Goal: Use online tool/utility: Utilize a website feature to perform a specific function

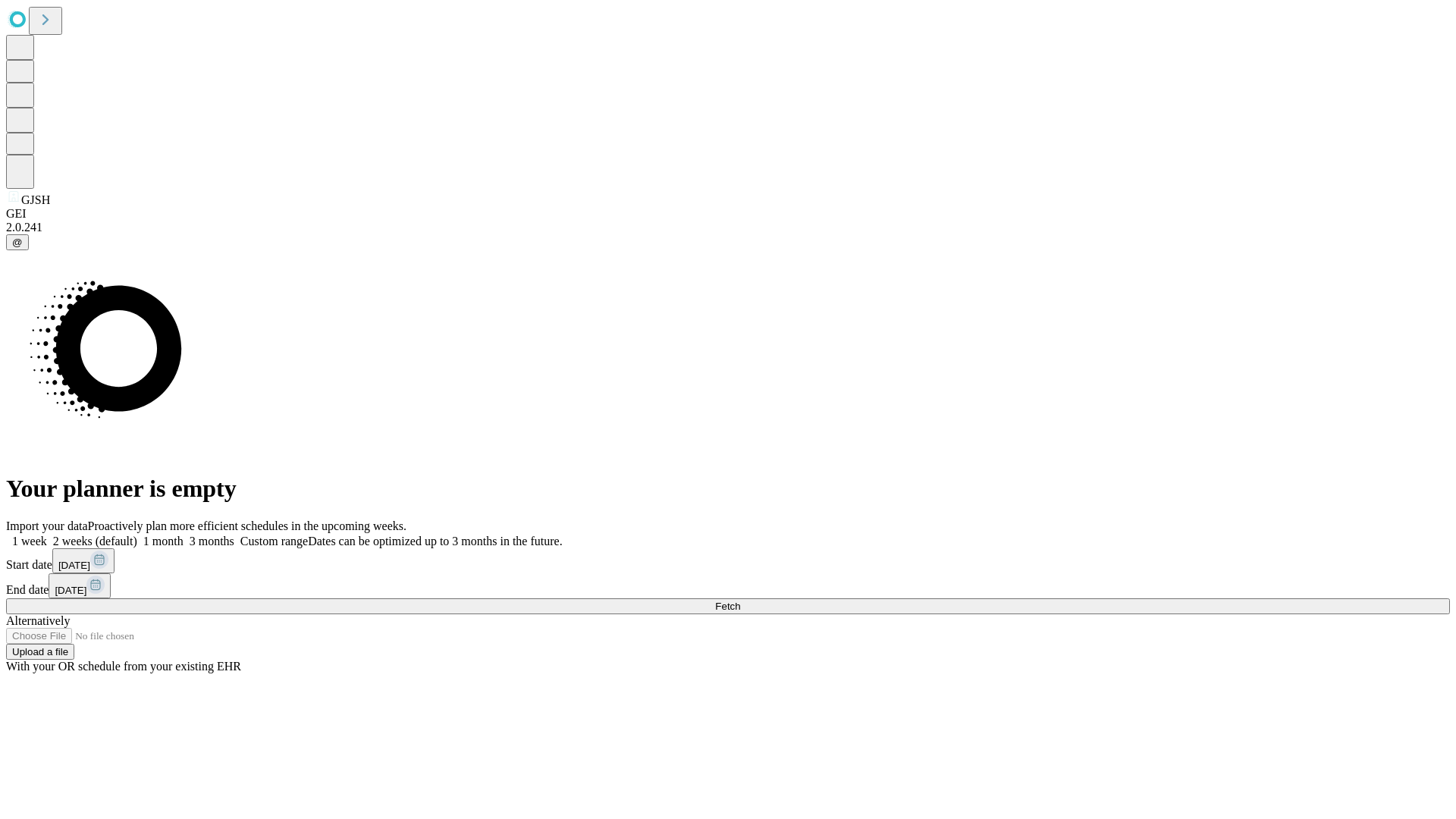
click at [740, 600] on span "Fetch" at bounding box center [728, 606] width 25 height 11
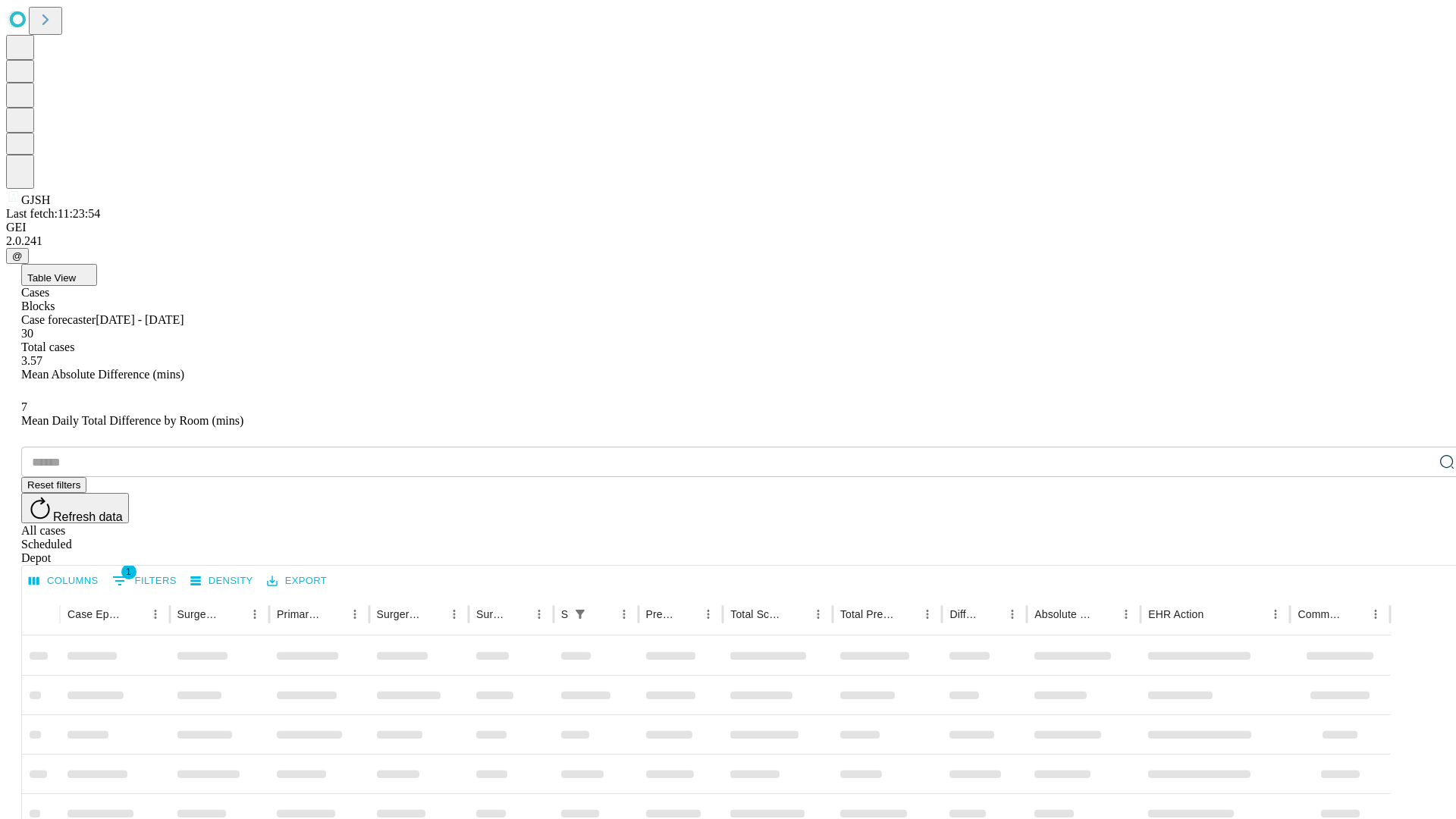
click at [76, 272] on span "Table View" at bounding box center [51, 278] width 49 height 11
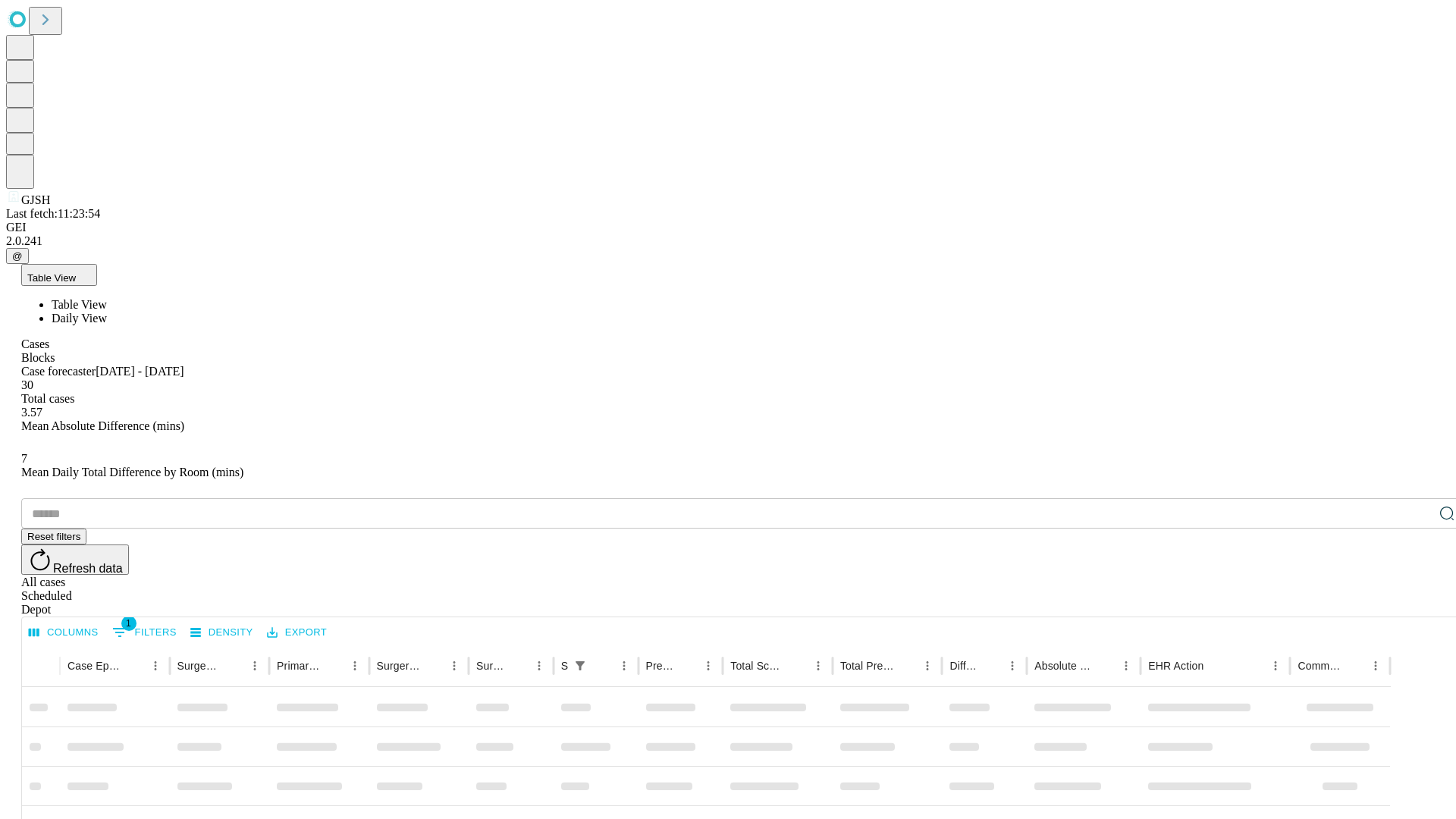
click at [107, 311] on span "Daily View" at bounding box center [79, 318] width 55 height 13
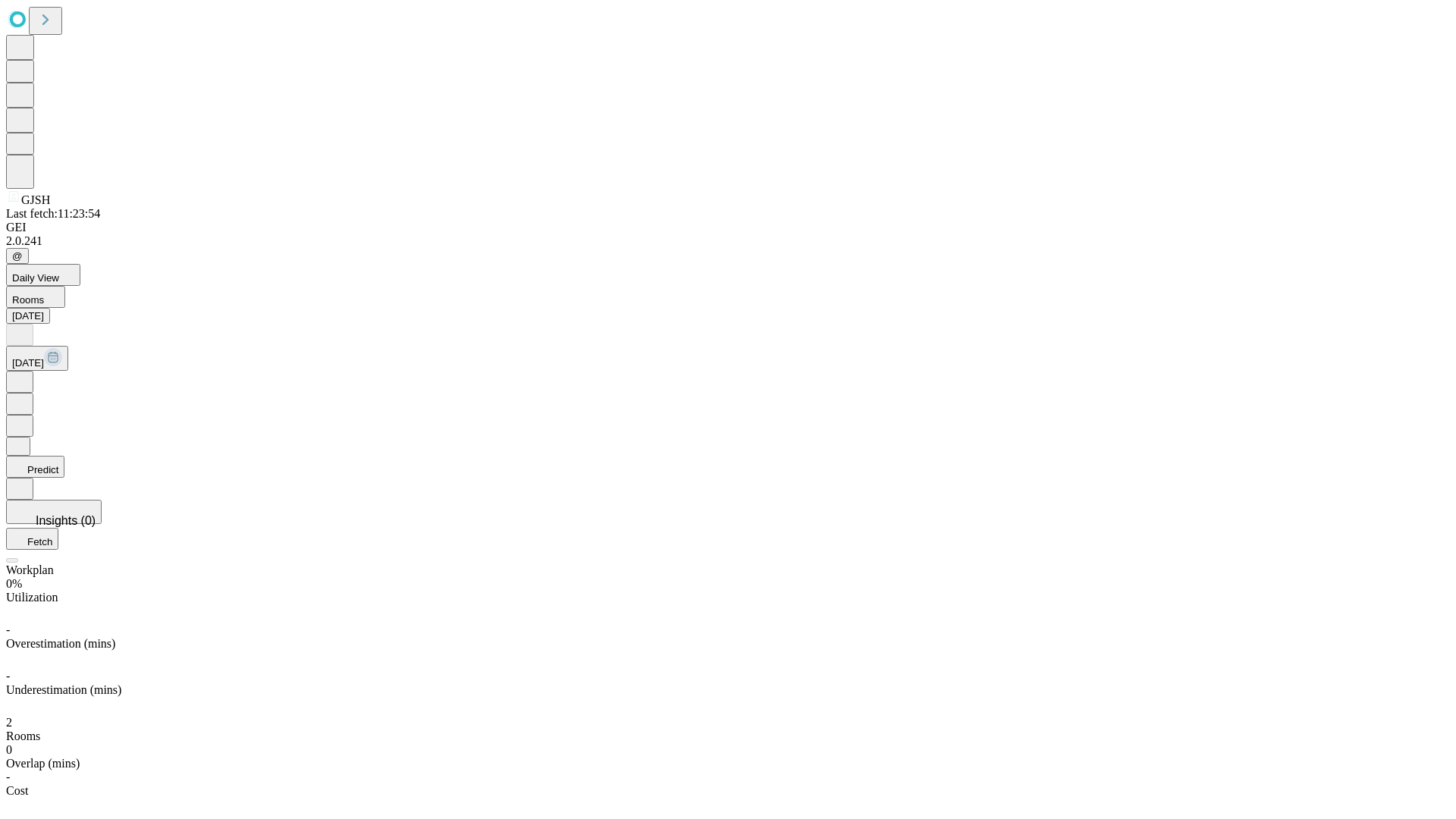
click at [65, 455] on button "Predict" at bounding box center [35, 467] width 58 height 22
